Goal: Find specific page/section: Find specific page/section

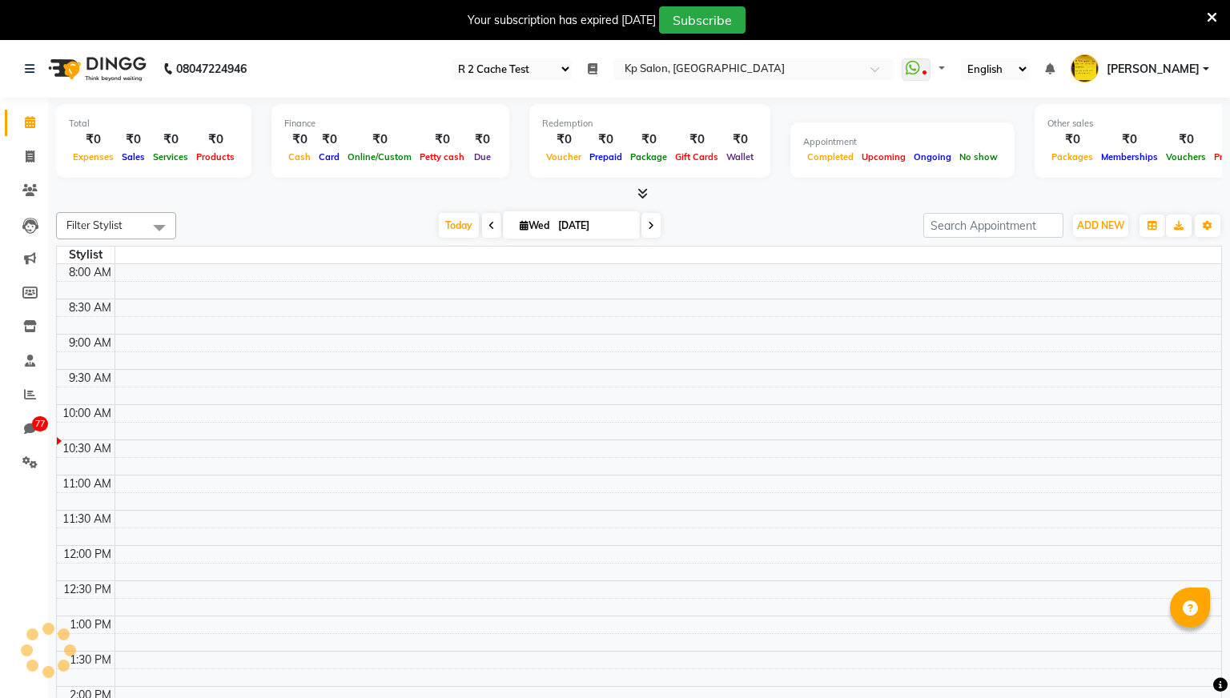
select select "24"
select select "en"
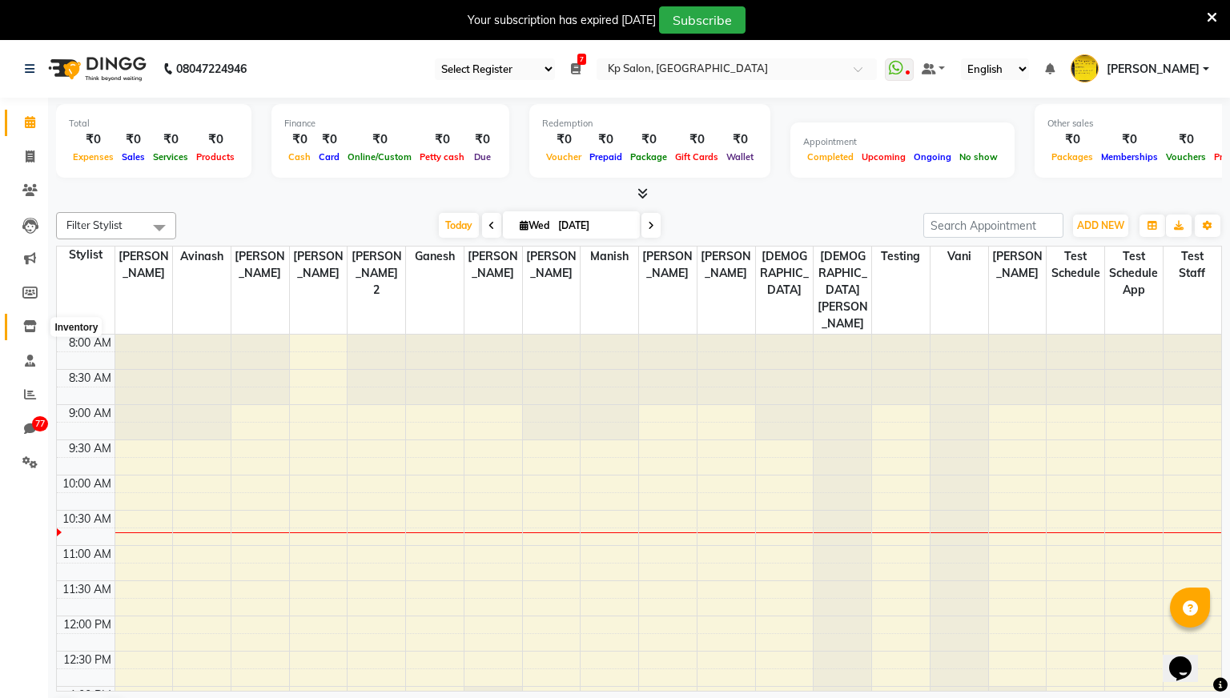
click at [35, 323] on icon at bounding box center [30, 326] width 14 height 12
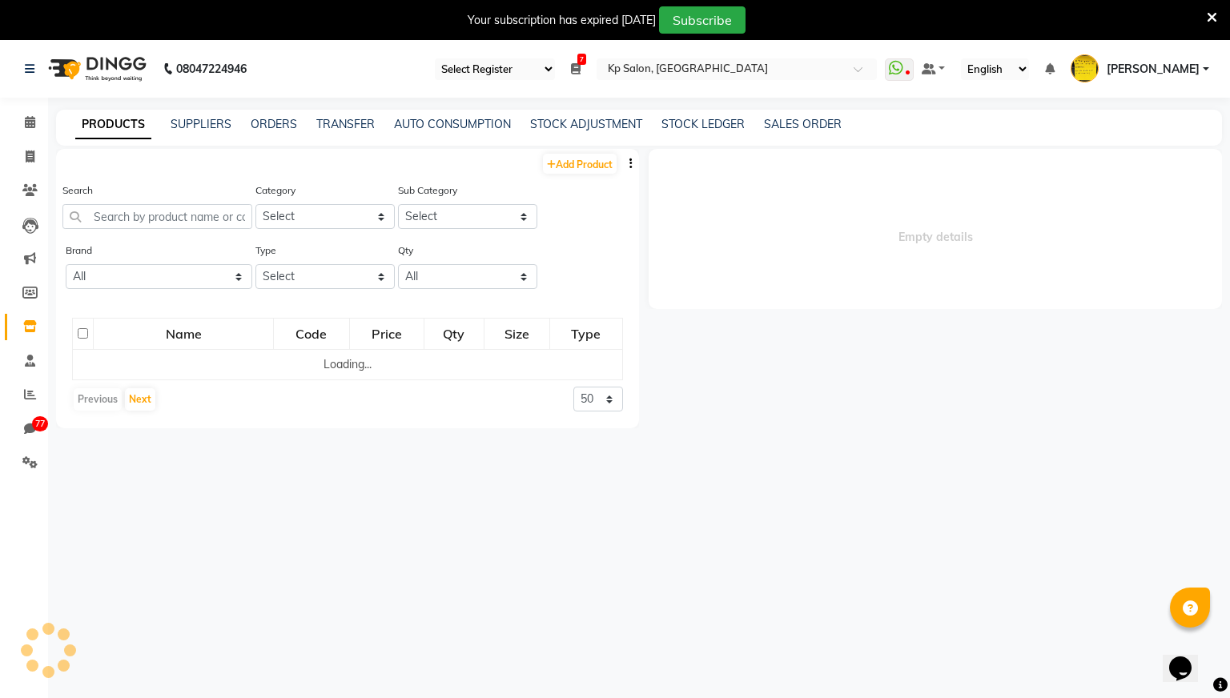
select select
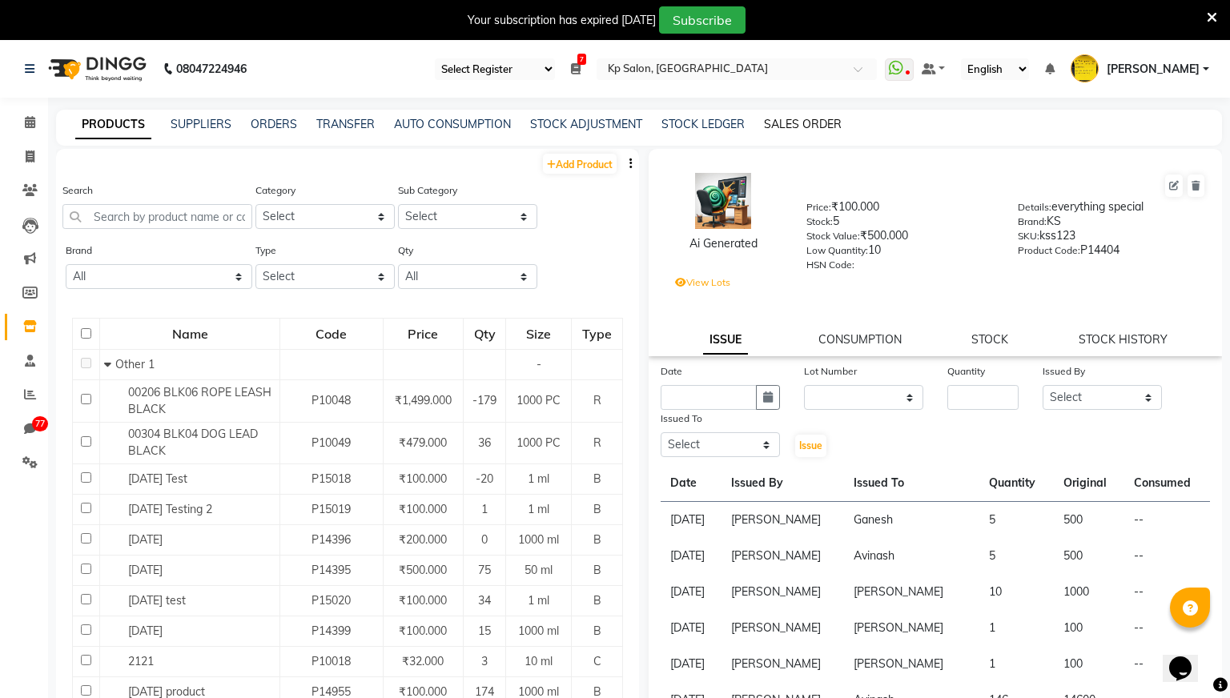
click at [792, 123] on link "SALES ORDER" at bounding box center [803, 124] width 78 height 14
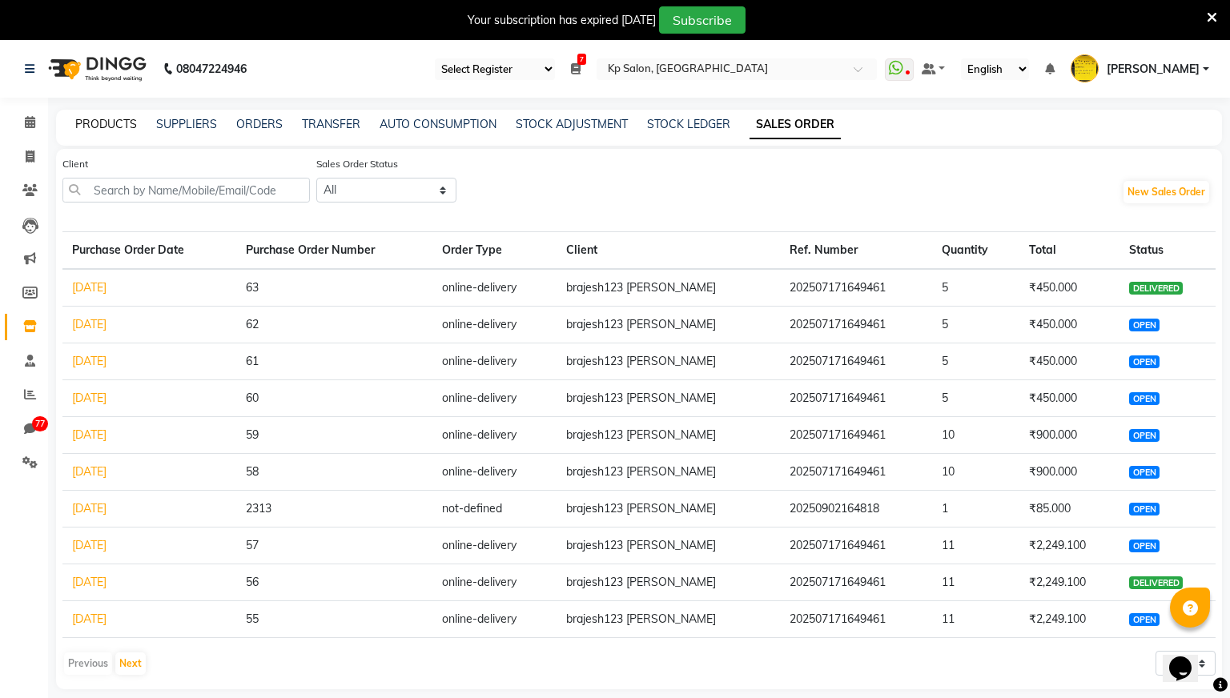
click at [116, 127] on link "PRODUCTS" at bounding box center [106, 124] width 62 height 14
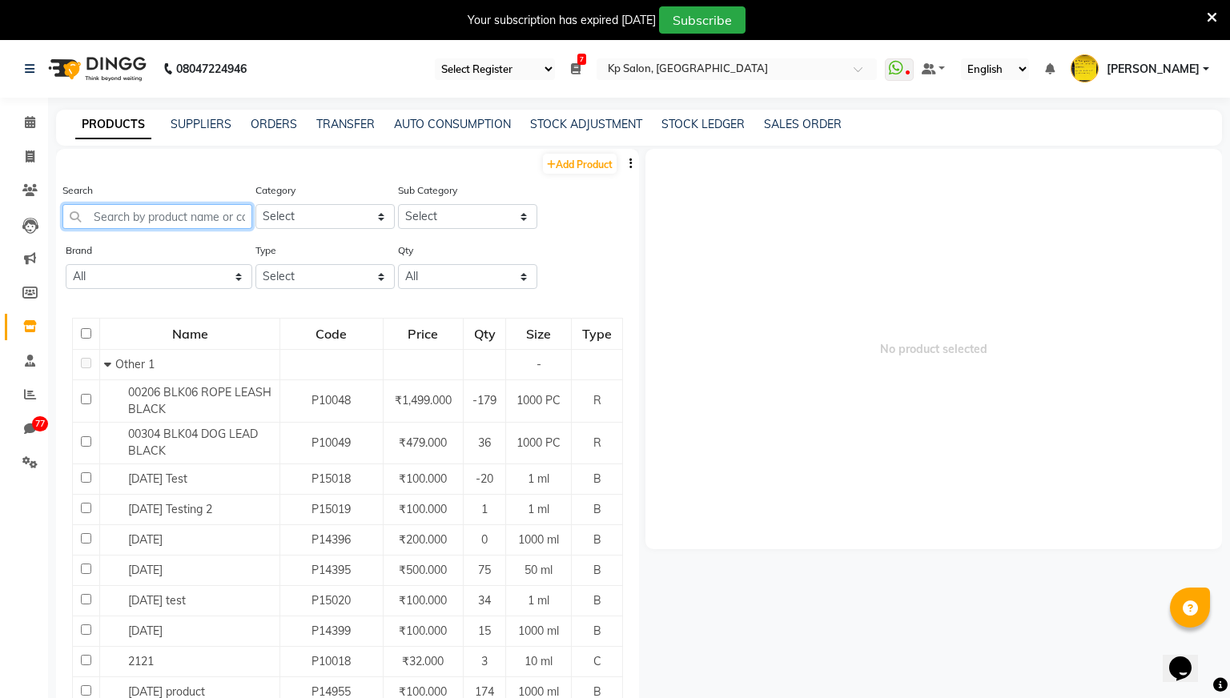
click at [195, 219] on input "text" at bounding box center [157, 216] width 190 height 25
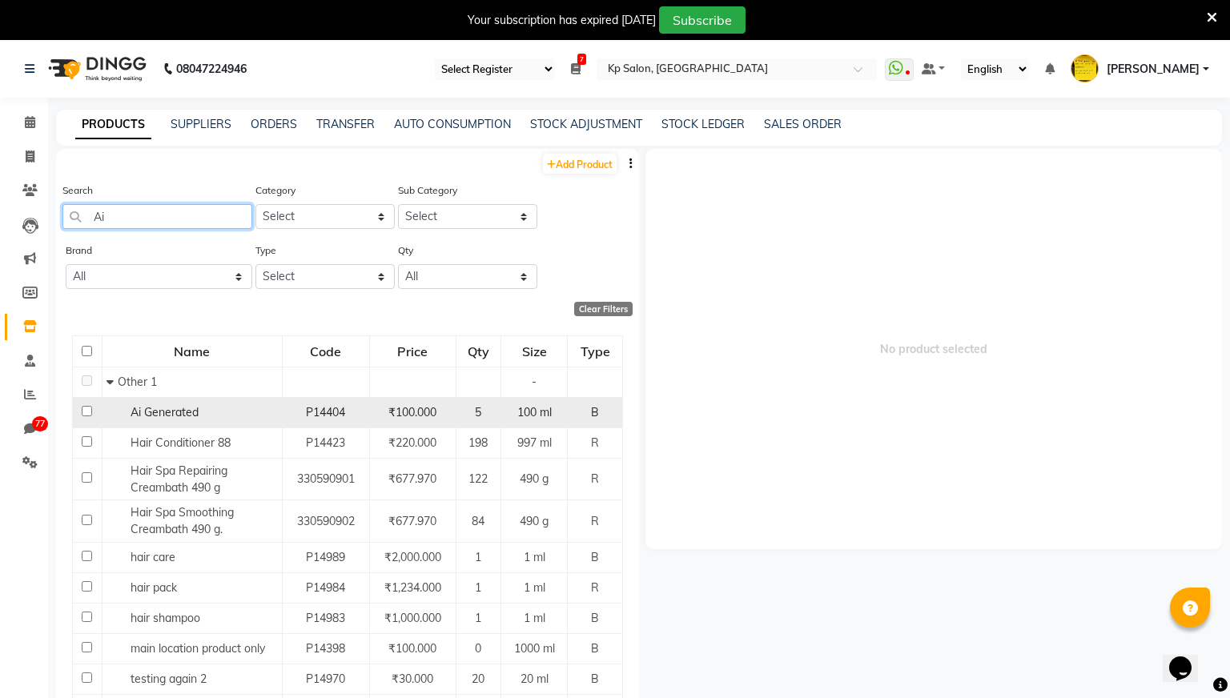
type input "Ai"
click at [209, 405] on div "Ai Generated" at bounding box center [192, 412] width 171 height 17
select select
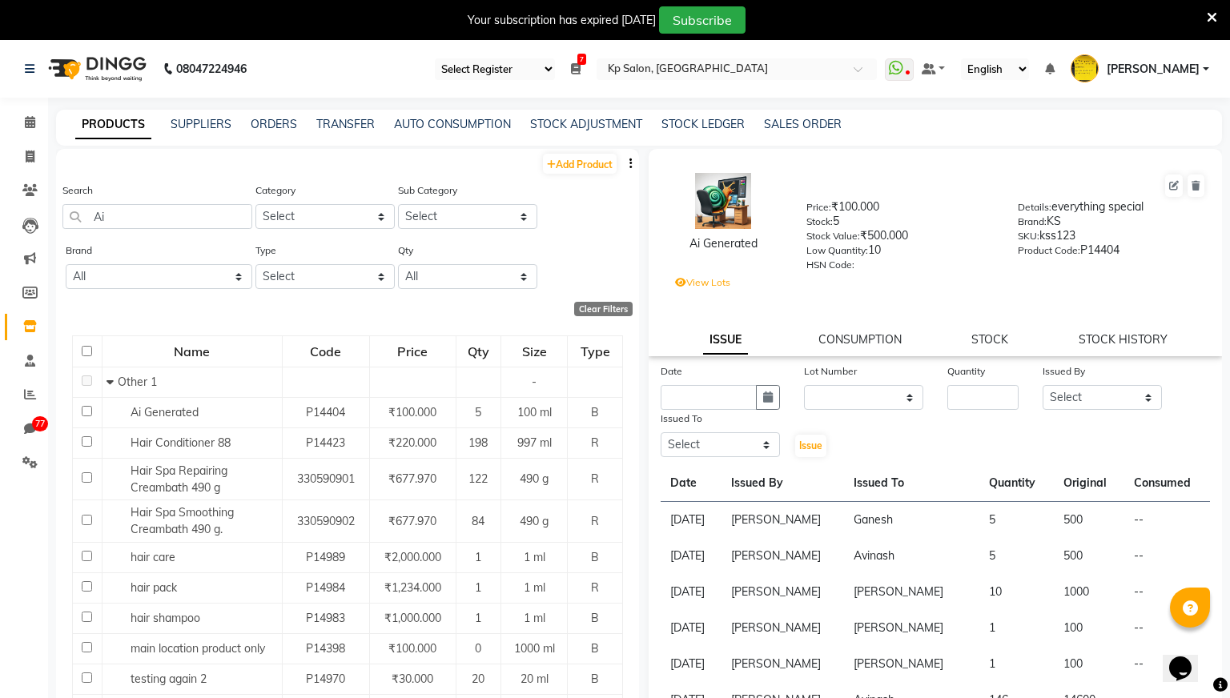
click at [706, 282] on label "View Lots" at bounding box center [702, 282] width 55 height 14
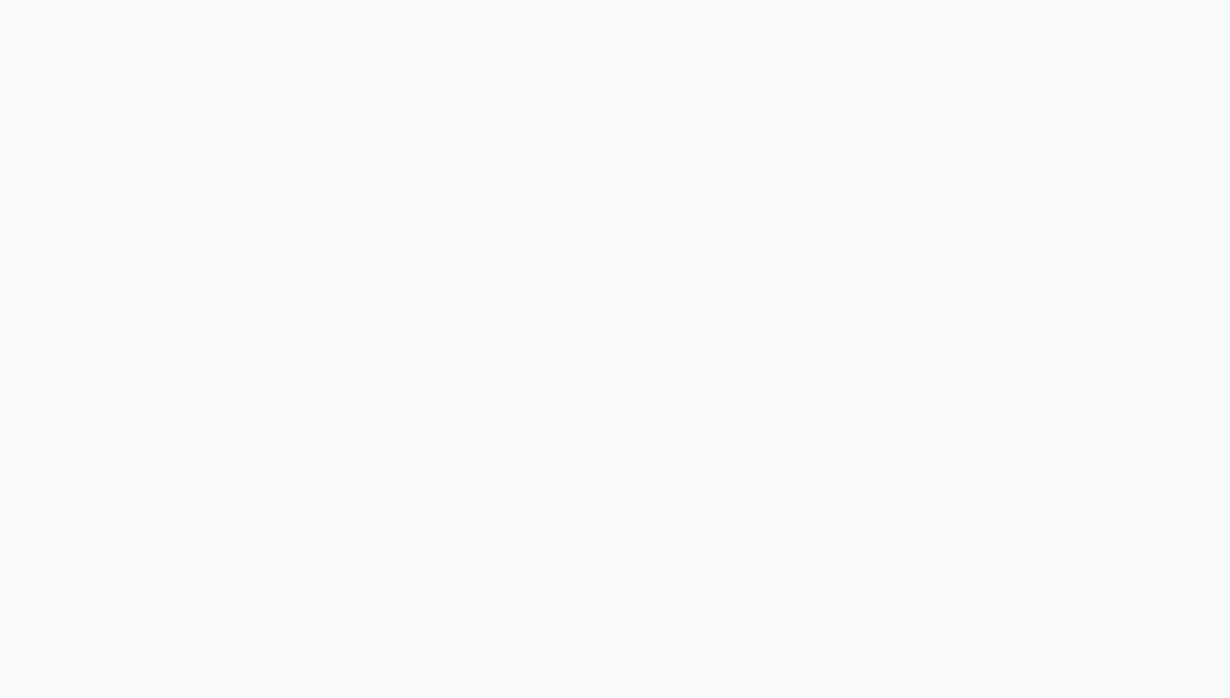
select select "24"
select select "en"
select select "24"
select select "en"
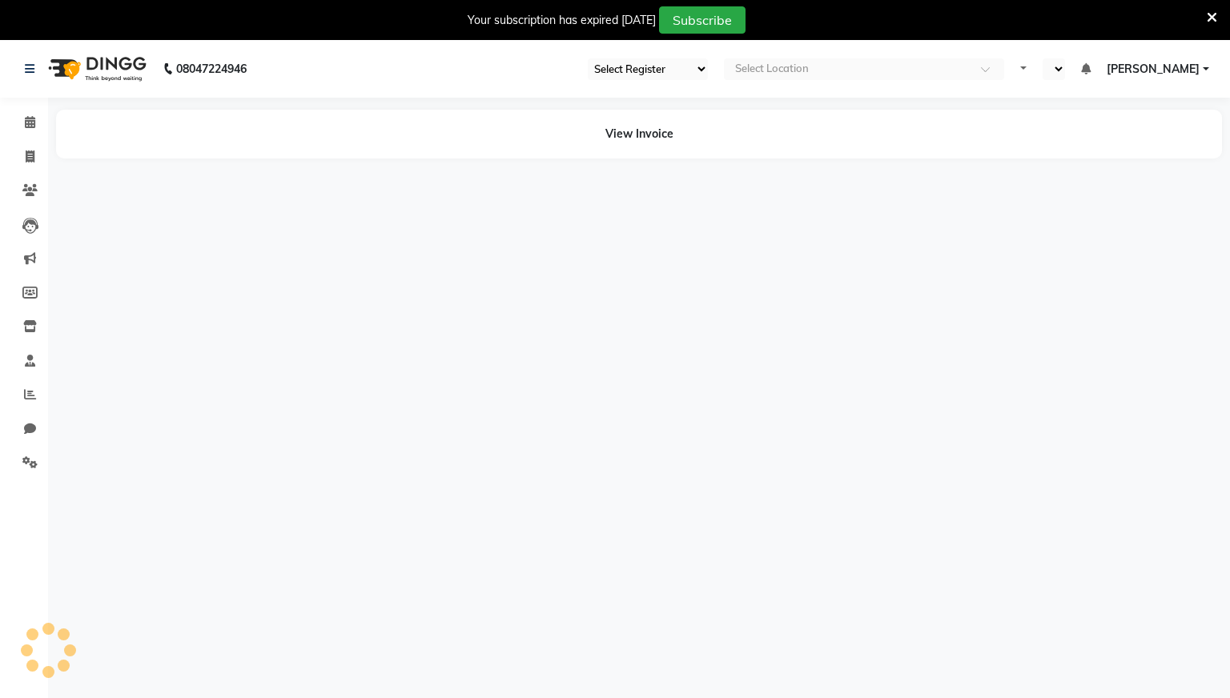
select select "24"
select select "en"
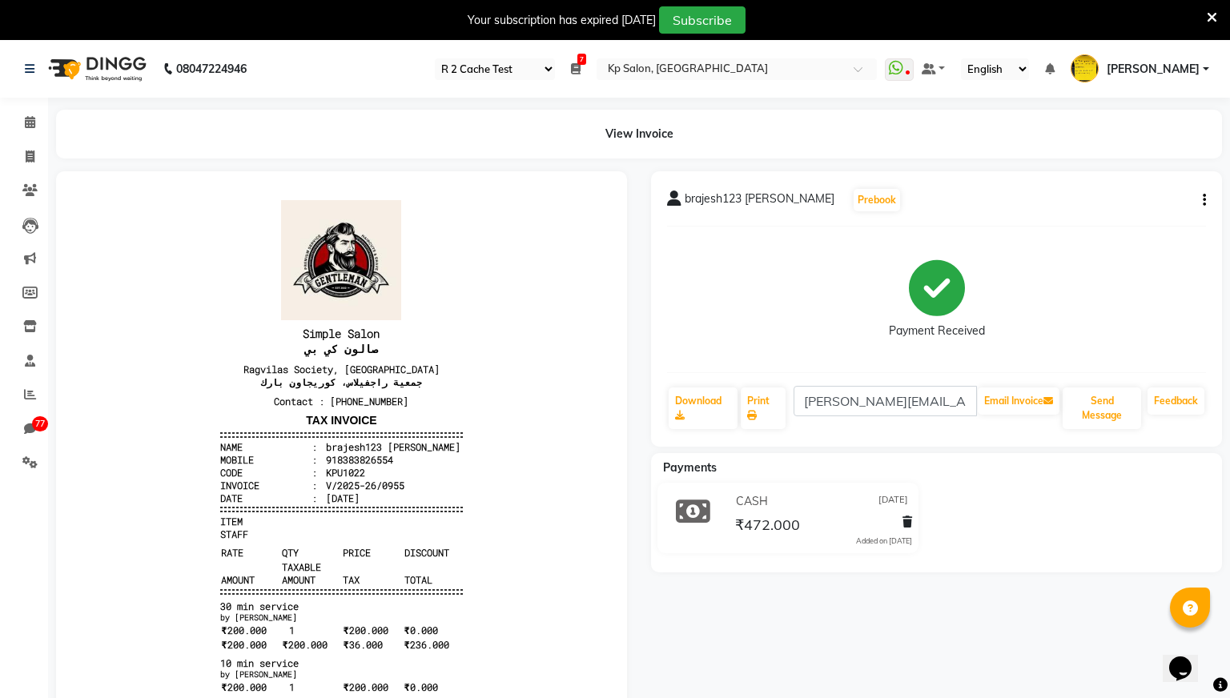
click at [1208, 20] on icon at bounding box center [1212, 17] width 10 height 14
